Goal: Task Accomplishment & Management: Use online tool/utility

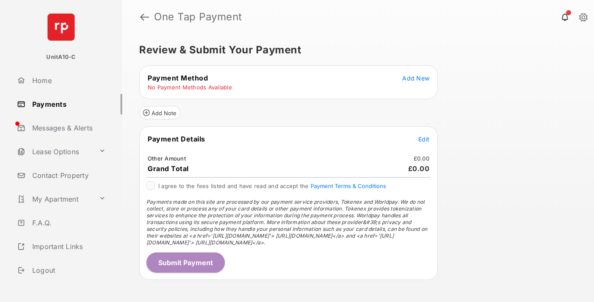
click at [416, 78] on span "Add New" at bounding box center [415, 78] width 27 height 7
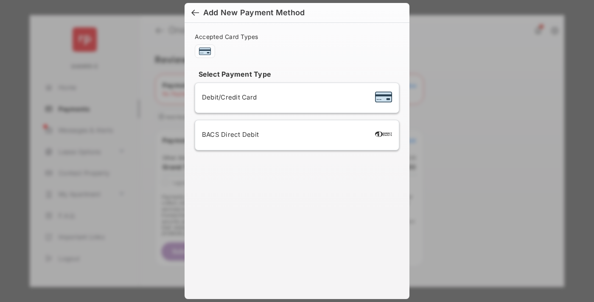
click at [227, 97] on span "Debit/Credit Card" at bounding box center [229, 97] width 55 height 8
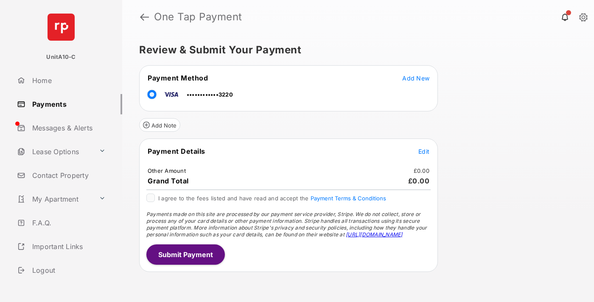
click at [424, 151] on span "Edit" at bounding box center [423, 151] width 11 height 7
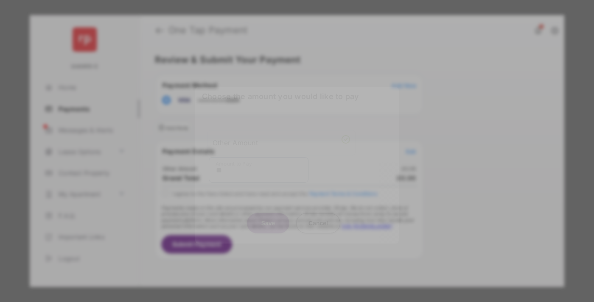
type input "**"
click at [268, 217] on button "Save" at bounding box center [268, 223] width 42 height 20
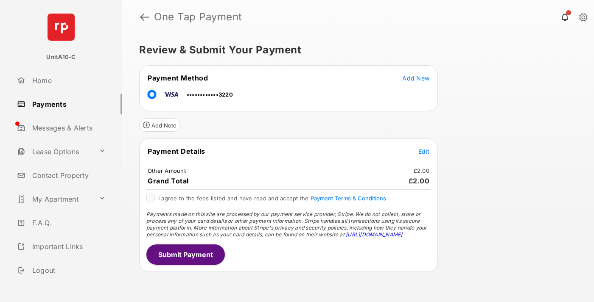
click at [185, 254] on button "Submit Payment" at bounding box center [185, 255] width 78 height 20
